Goal: Transaction & Acquisition: Obtain resource

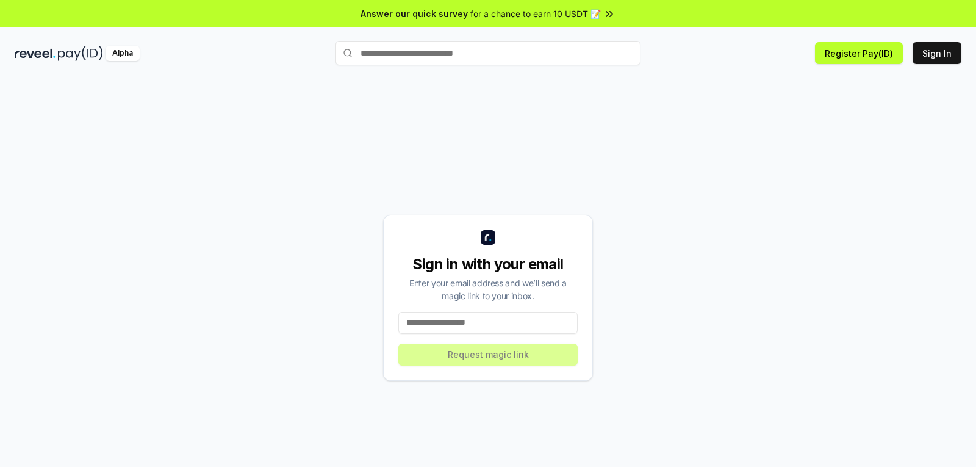
click at [501, 331] on input at bounding box center [487, 323] width 179 height 22
click at [500, 331] on input at bounding box center [487, 323] width 179 height 22
click at [474, 317] on input at bounding box center [487, 323] width 179 height 22
click at [465, 324] on input at bounding box center [487, 323] width 179 height 22
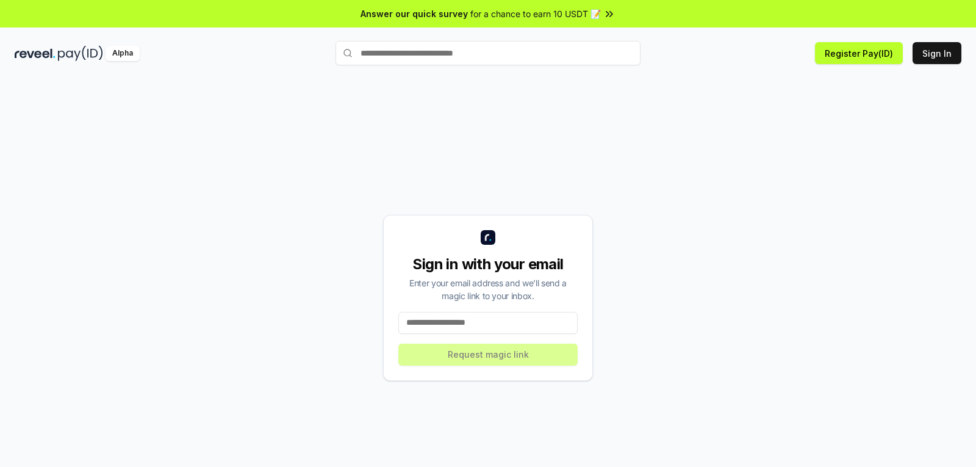
type input "*"
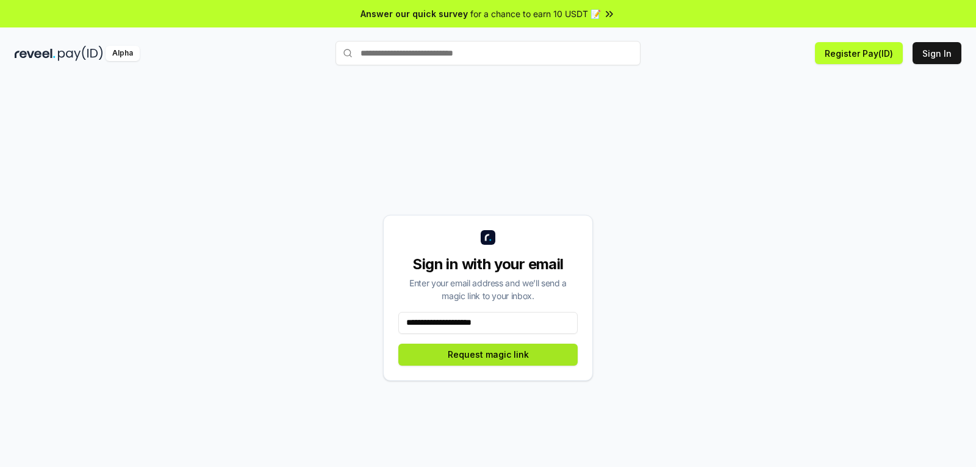
type input "**********"
drag, startPoint x: 476, startPoint y: 354, endPoint x: 484, endPoint y: 356, distance: 8.0
click at [475, 355] on button "Request magic link" at bounding box center [487, 354] width 179 height 22
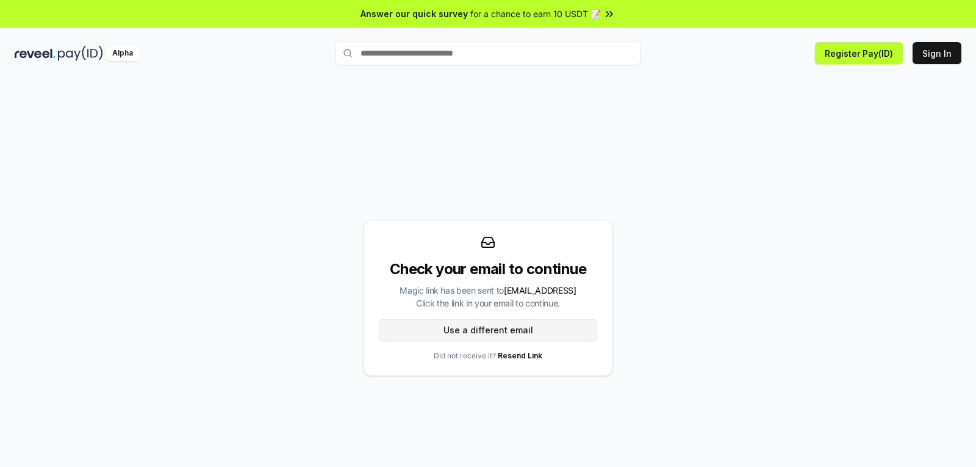
click at [564, 334] on button "Use a different email" at bounding box center [488, 330] width 218 height 22
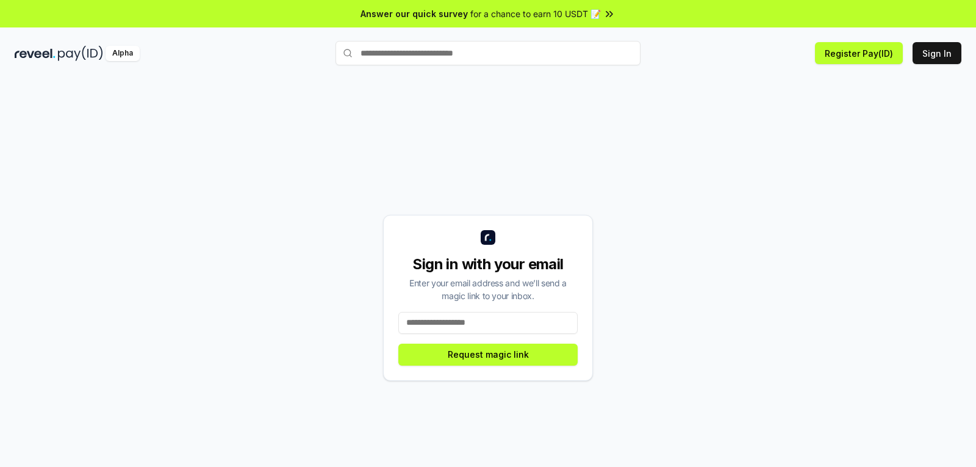
click at [537, 330] on input at bounding box center [487, 323] width 179 height 22
type input "**********"
click at [526, 361] on button "Request magic link" at bounding box center [487, 354] width 179 height 22
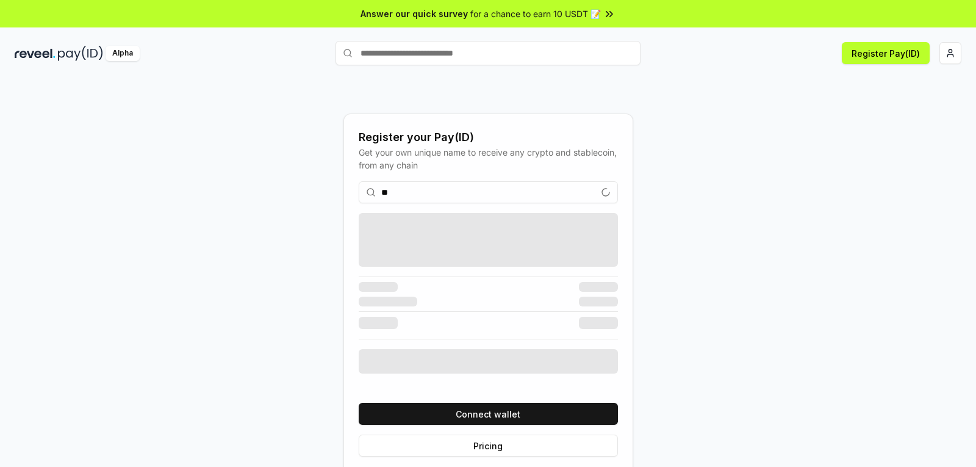
type input "*"
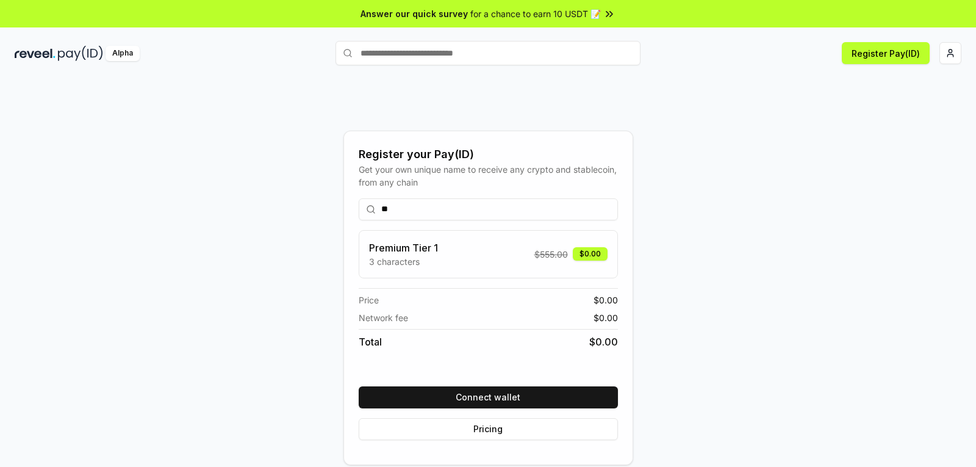
type input "*"
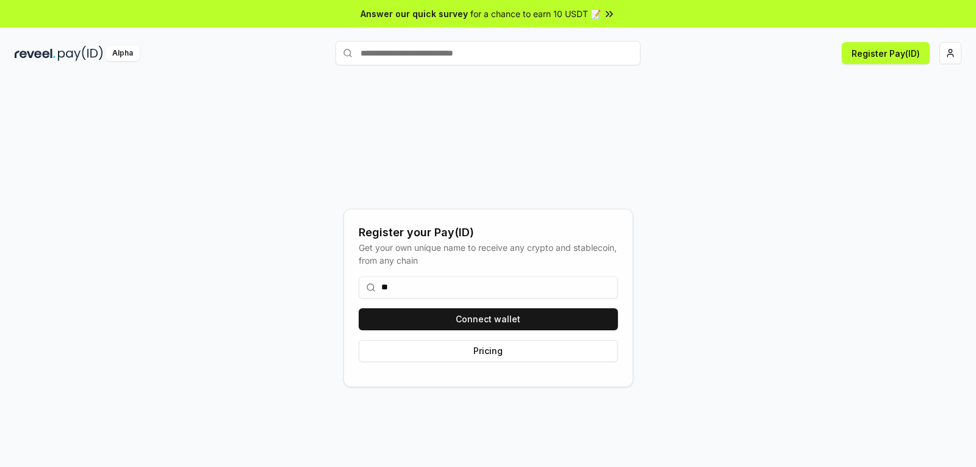
type input "*"
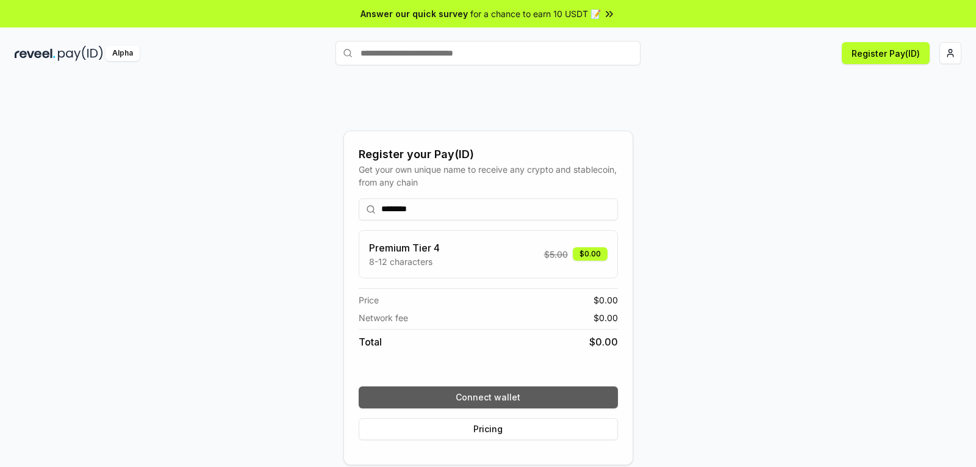
type input "********"
click at [472, 399] on button "Connect wallet" at bounding box center [488, 397] width 259 height 22
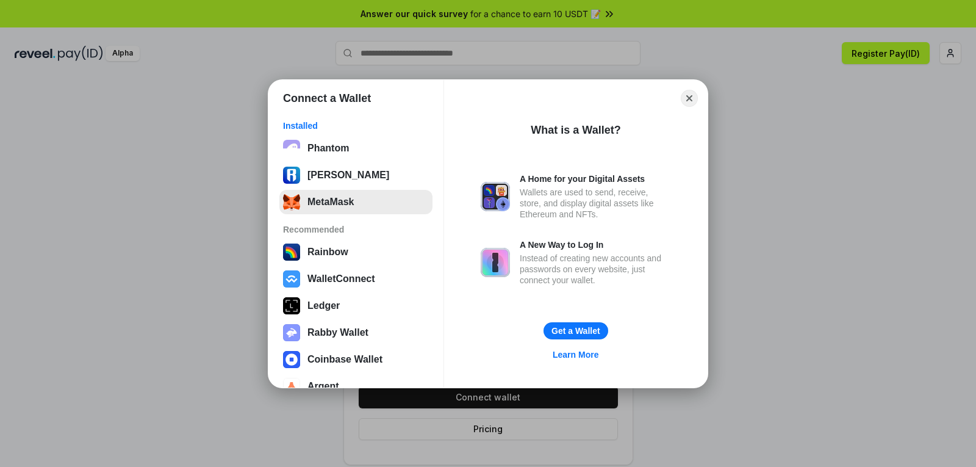
click at [356, 198] on button "MetaMask" at bounding box center [355, 202] width 153 height 24
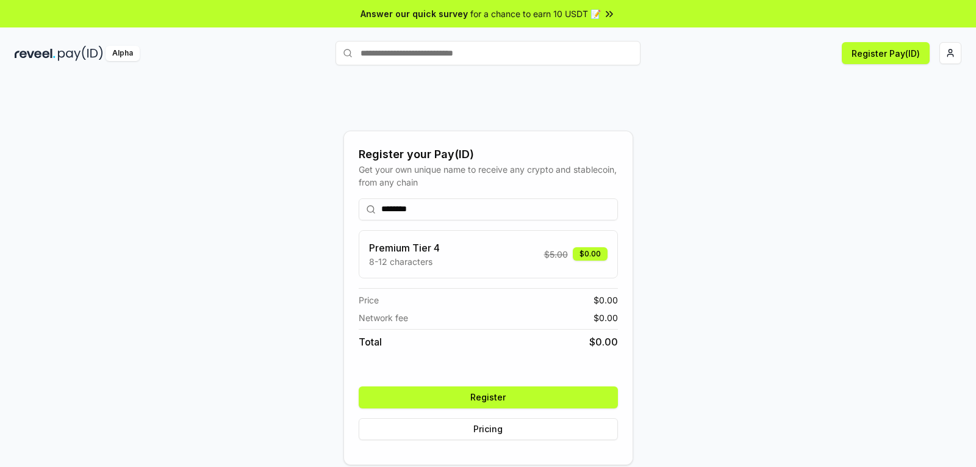
click at [555, 396] on button "Register" at bounding box center [488, 397] width 259 height 22
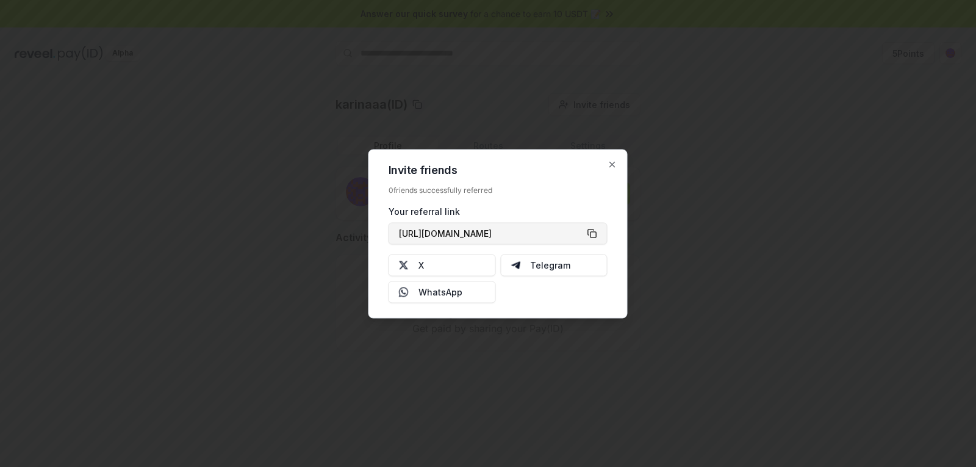
click at [587, 234] on button "https://reveel.id/refer/karinaaa" at bounding box center [498, 233] width 219 height 22
click at [593, 237] on button "https://reveel.id/refer/karinaaa" at bounding box center [498, 233] width 219 height 22
click at [797, 65] on div at bounding box center [488, 233] width 976 height 467
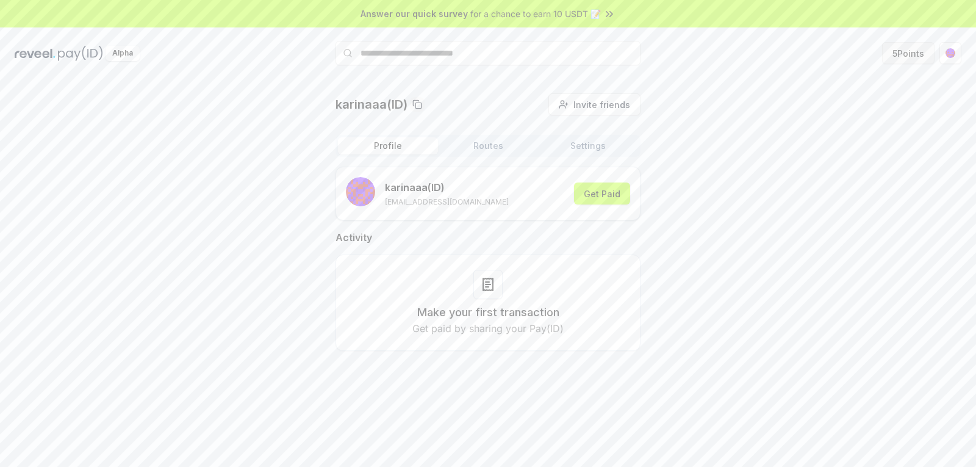
click at [903, 51] on button "5 Points" at bounding box center [908, 53] width 52 height 22
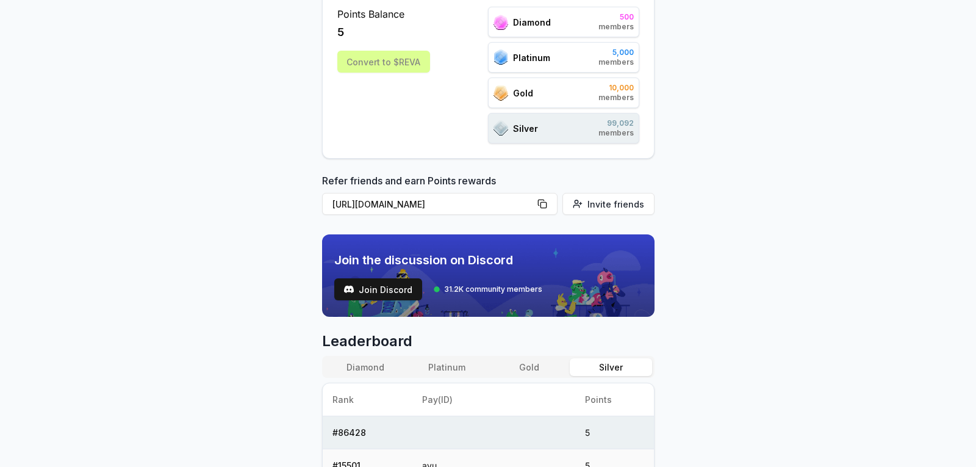
scroll to position [305, 0]
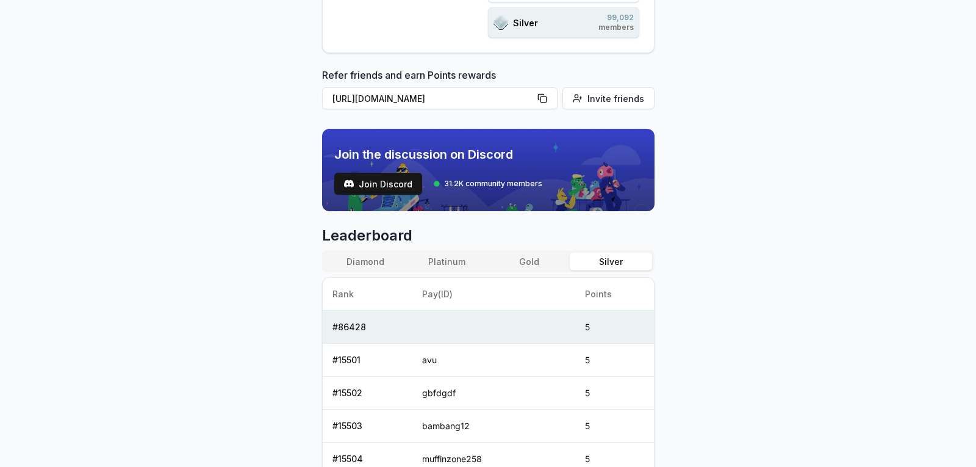
click at [434, 250] on div "Diamond Platinum Gold Silver" at bounding box center [488, 261] width 332 height 22
click at [438, 258] on button "Platinum" at bounding box center [447, 262] width 82 height 18
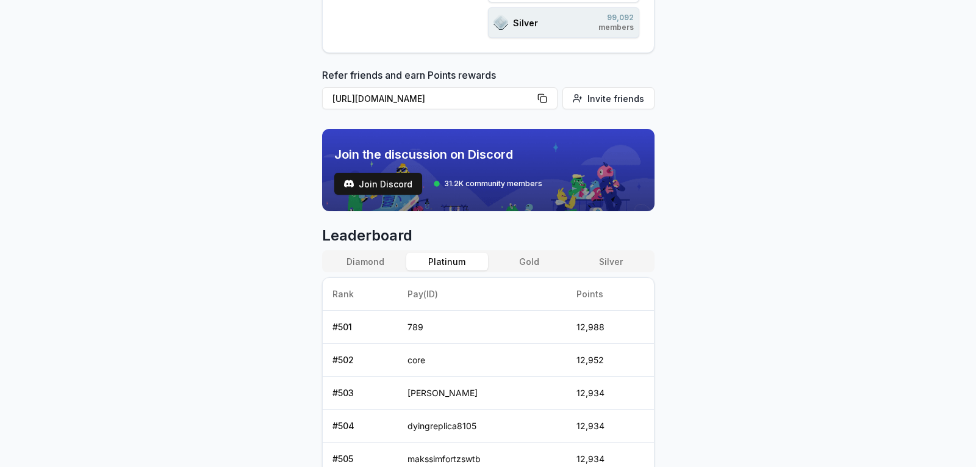
click at [597, 254] on button "Silver" at bounding box center [611, 262] width 82 height 18
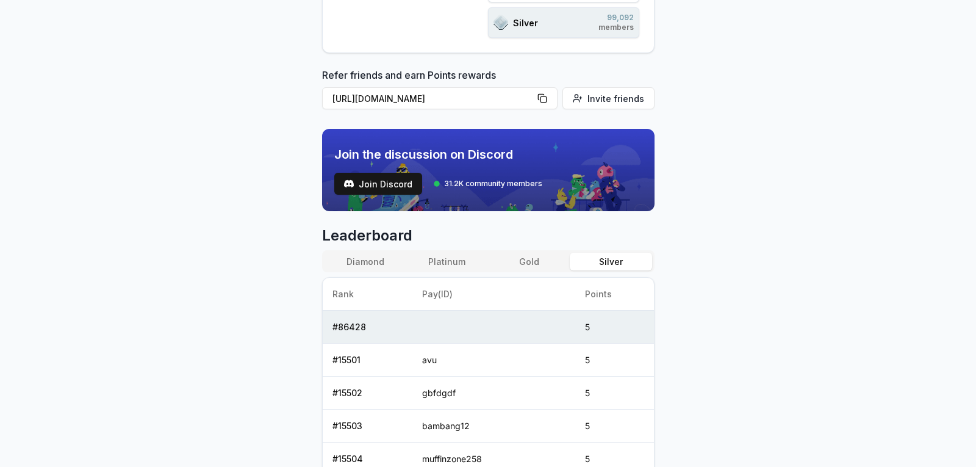
scroll to position [488, 0]
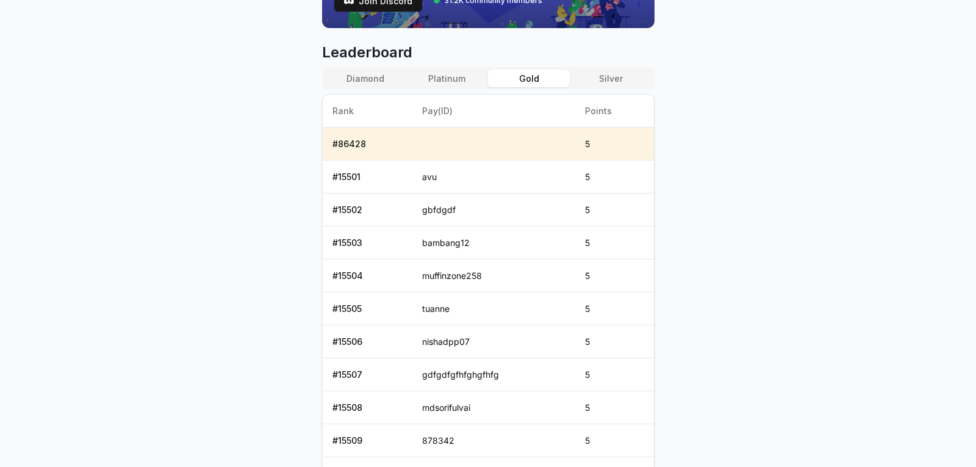
click at [530, 79] on button "Gold" at bounding box center [529, 79] width 82 height 18
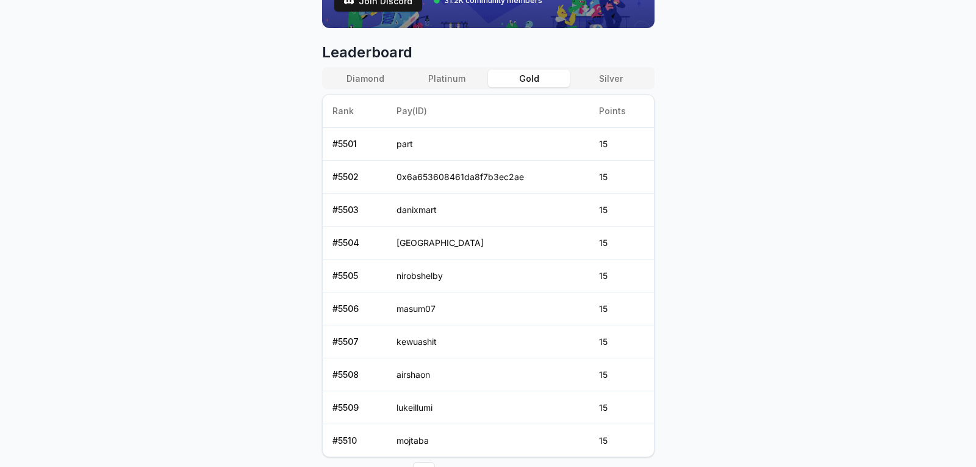
click at [464, 76] on button "Platinum" at bounding box center [447, 79] width 82 height 18
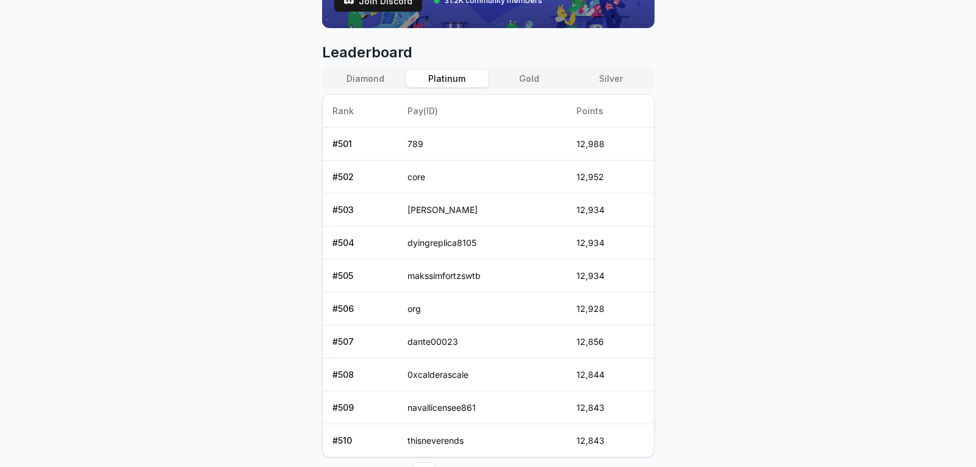
click at [376, 85] on button "Diamond" at bounding box center [365, 79] width 82 height 18
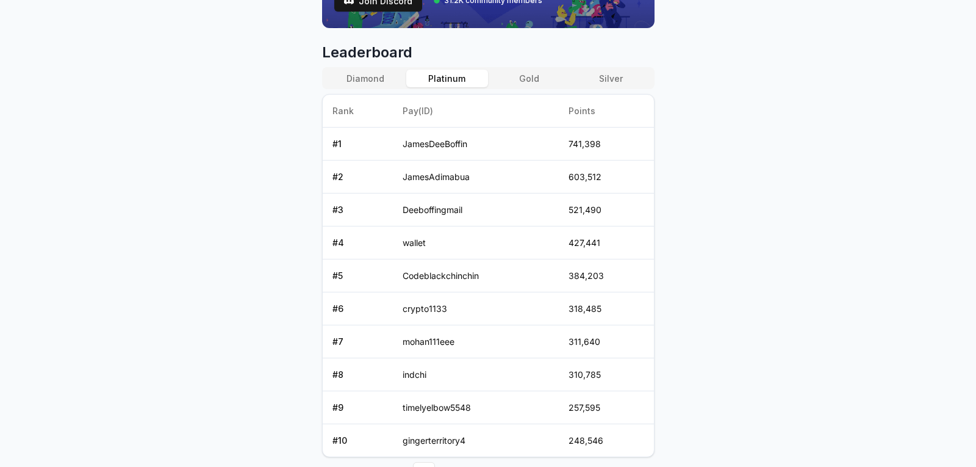
click at [468, 82] on button "Platinum" at bounding box center [447, 79] width 82 height 18
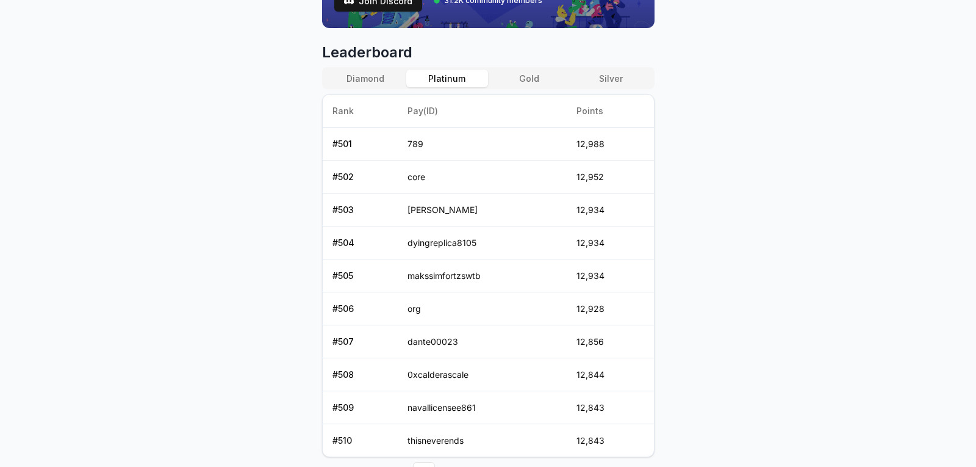
click at [507, 79] on button "Gold" at bounding box center [529, 79] width 82 height 18
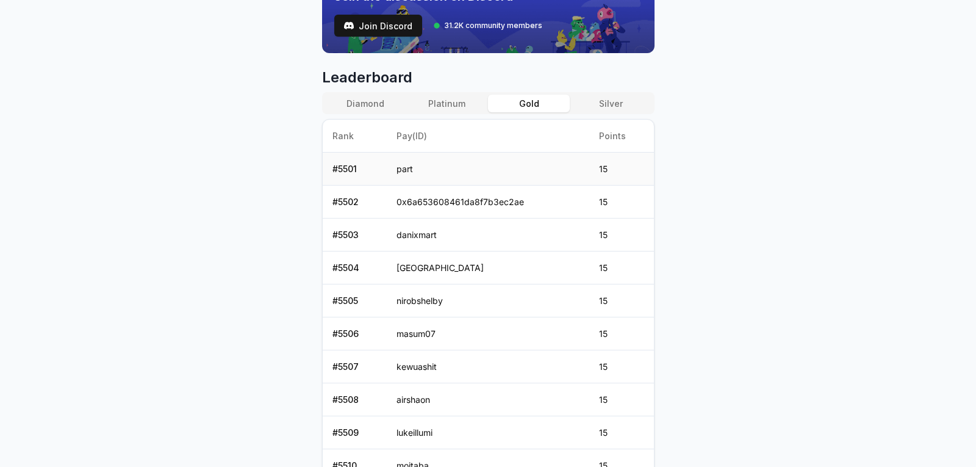
scroll to position [371, 0]
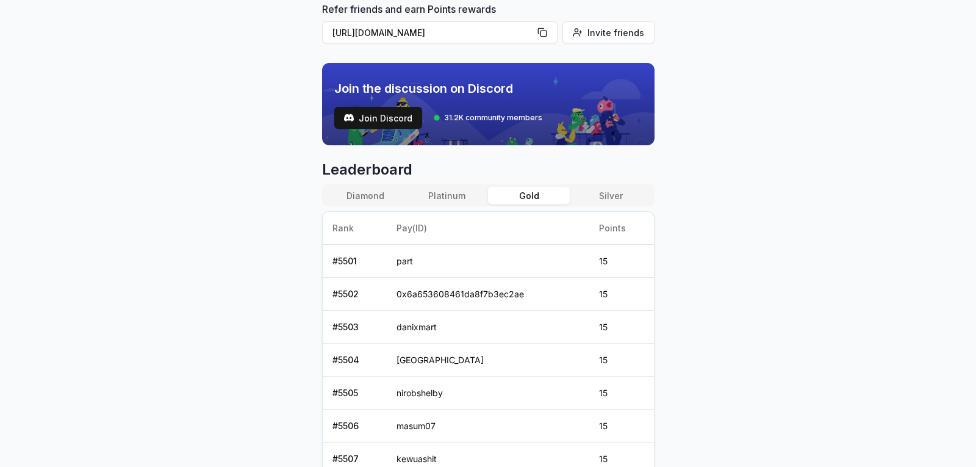
click at [459, 195] on button "Platinum" at bounding box center [447, 196] width 82 height 18
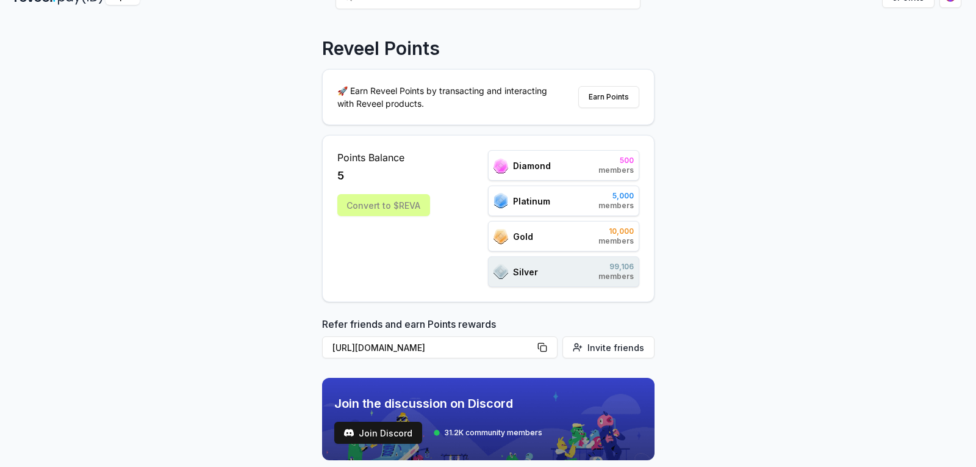
scroll to position [0, 0]
